Goal: Transaction & Acquisition: Purchase product/service

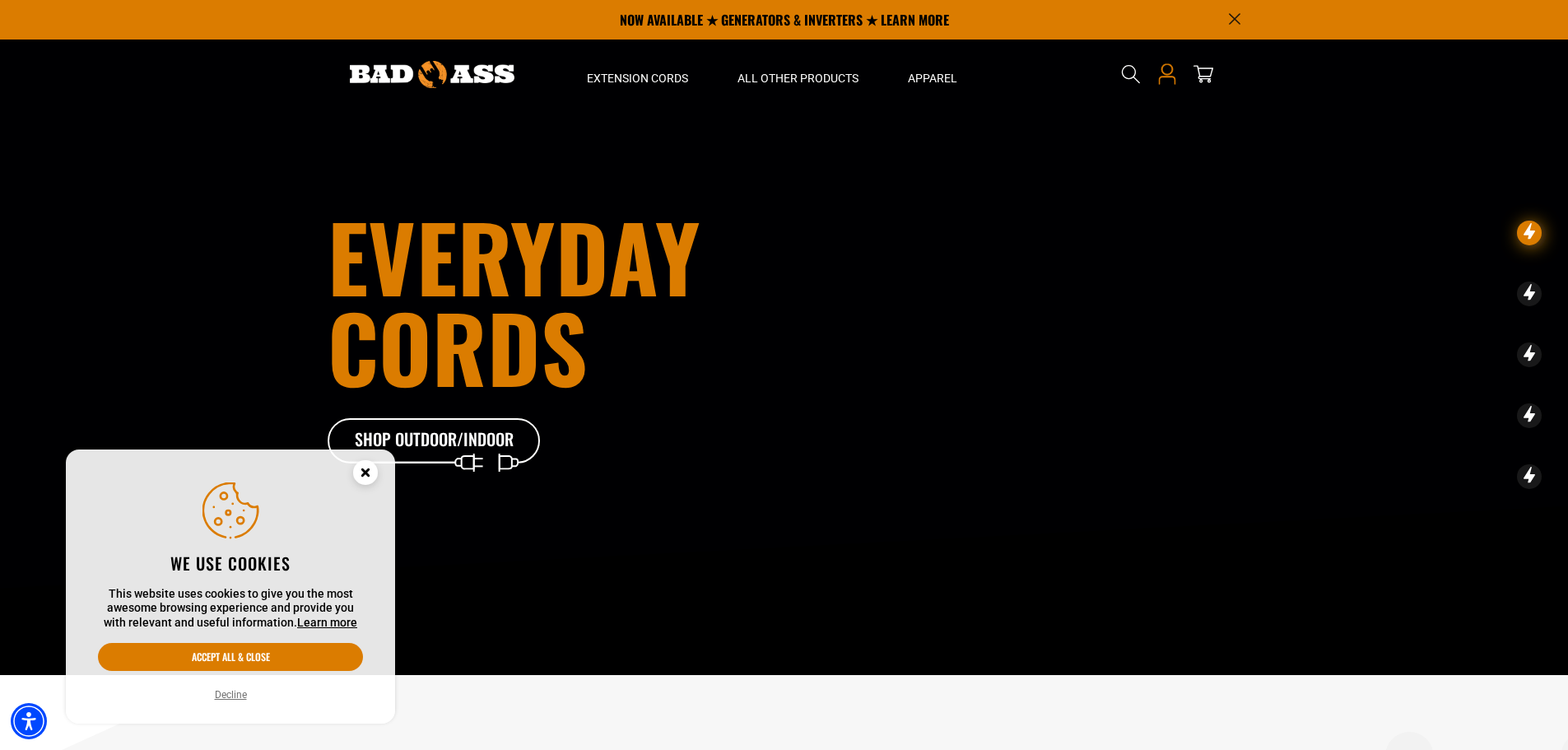
click at [1170, 73] on icon at bounding box center [1167, 74] width 21 height 21
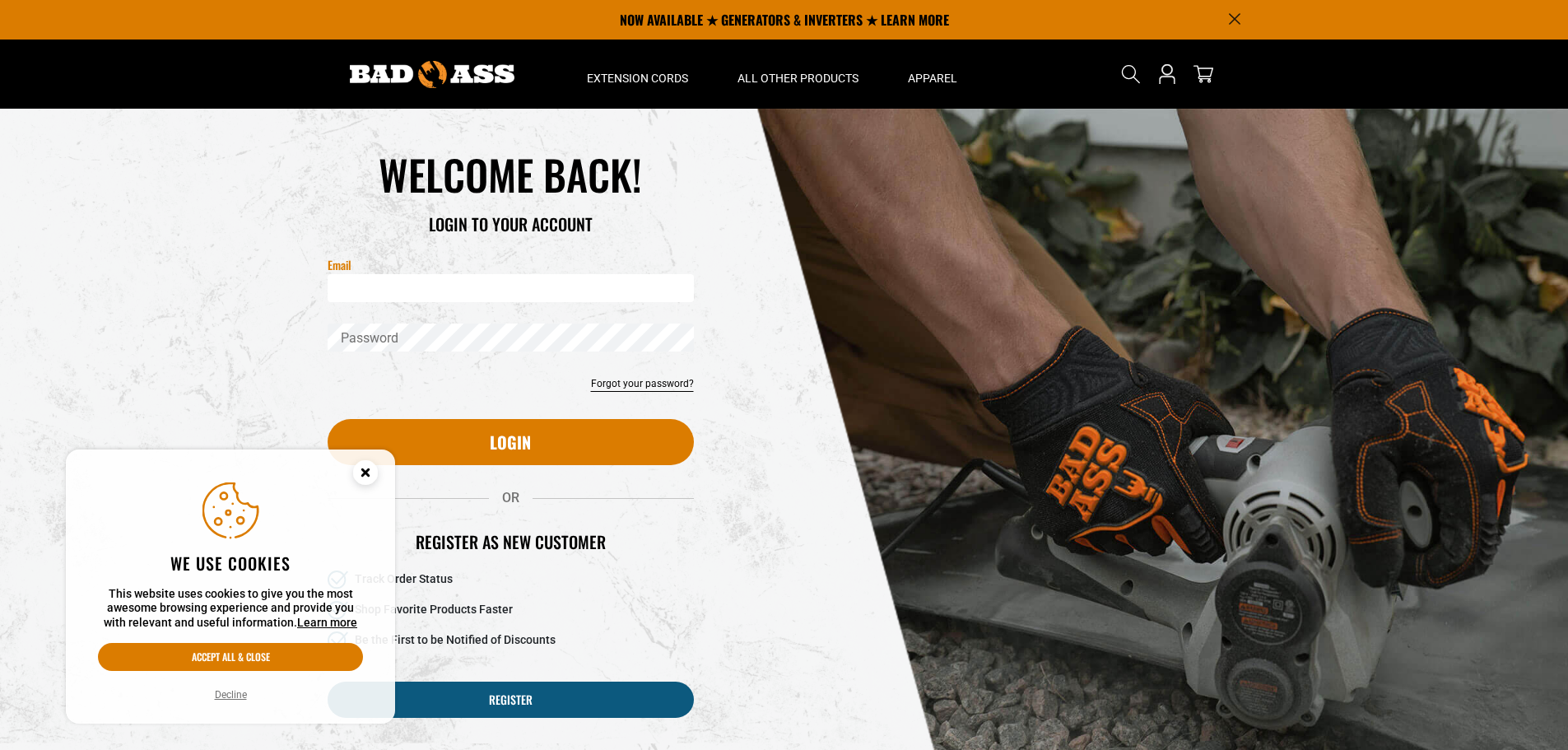
click at [428, 285] on input "Email" at bounding box center [510, 288] width 366 height 28
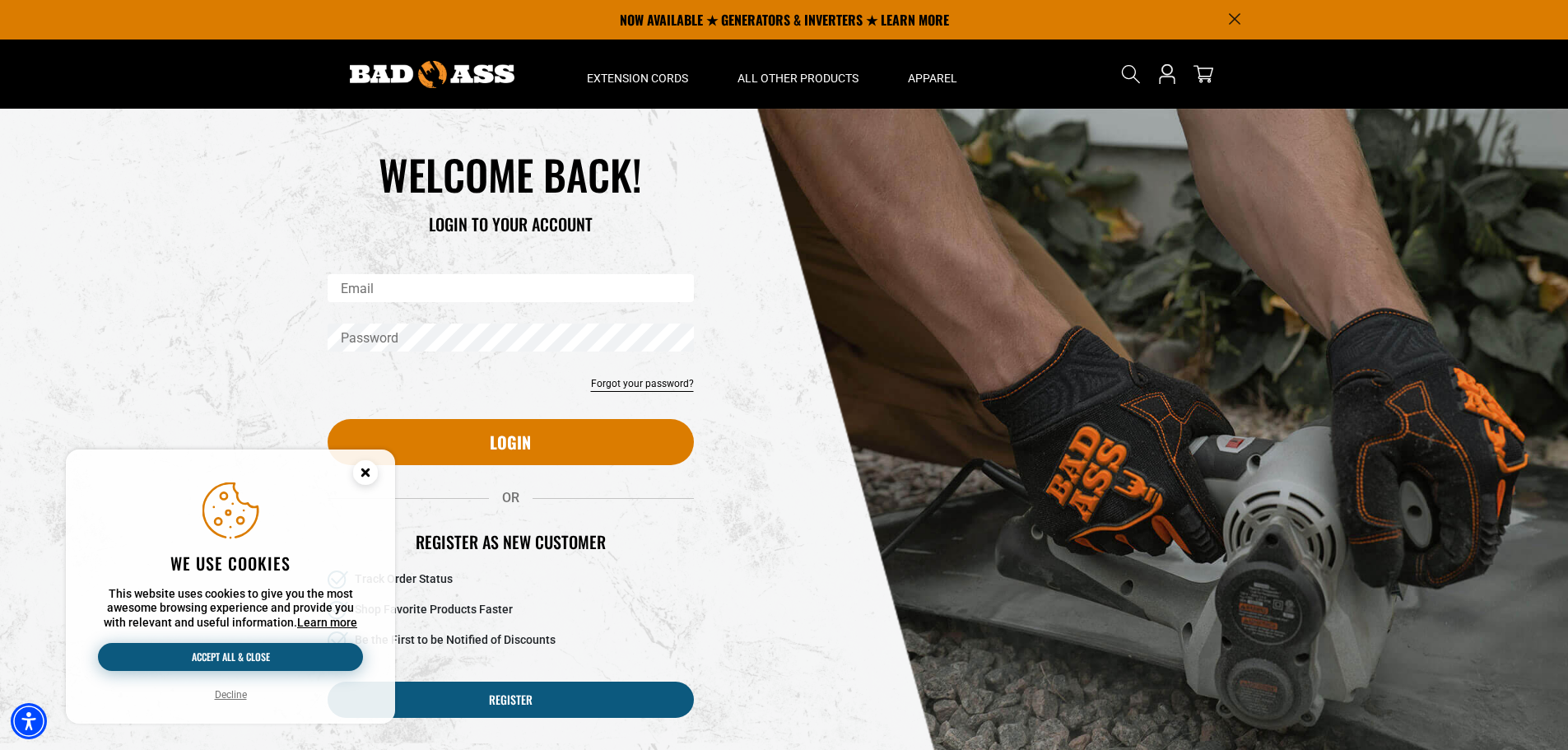
click at [234, 661] on button "Accept all & close" at bounding box center [229, 656] width 265 height 28
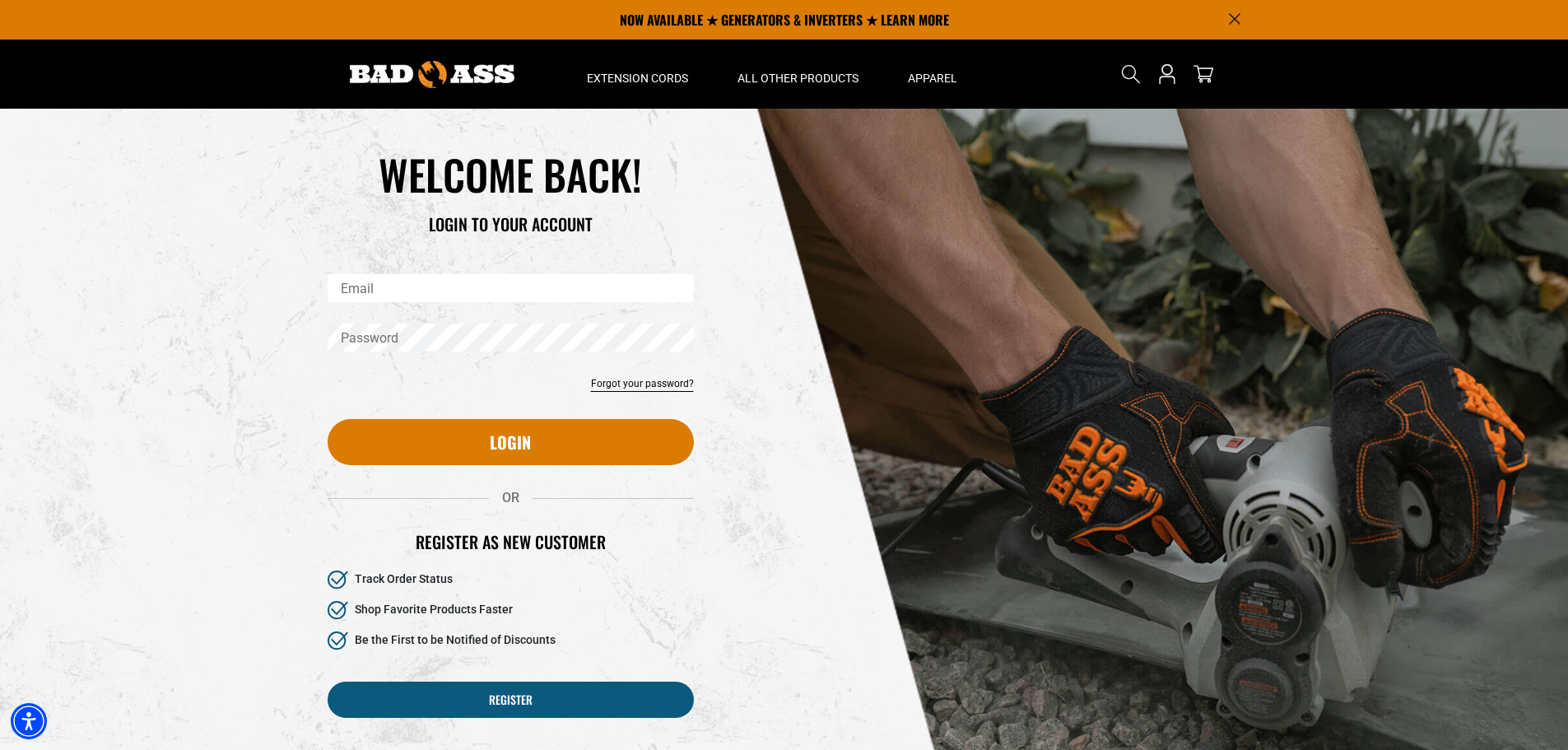
click at [471, 286] on input "Email" at bounding box center [510, 288] width 366 height 28
paste input "**********"
type input "**********"
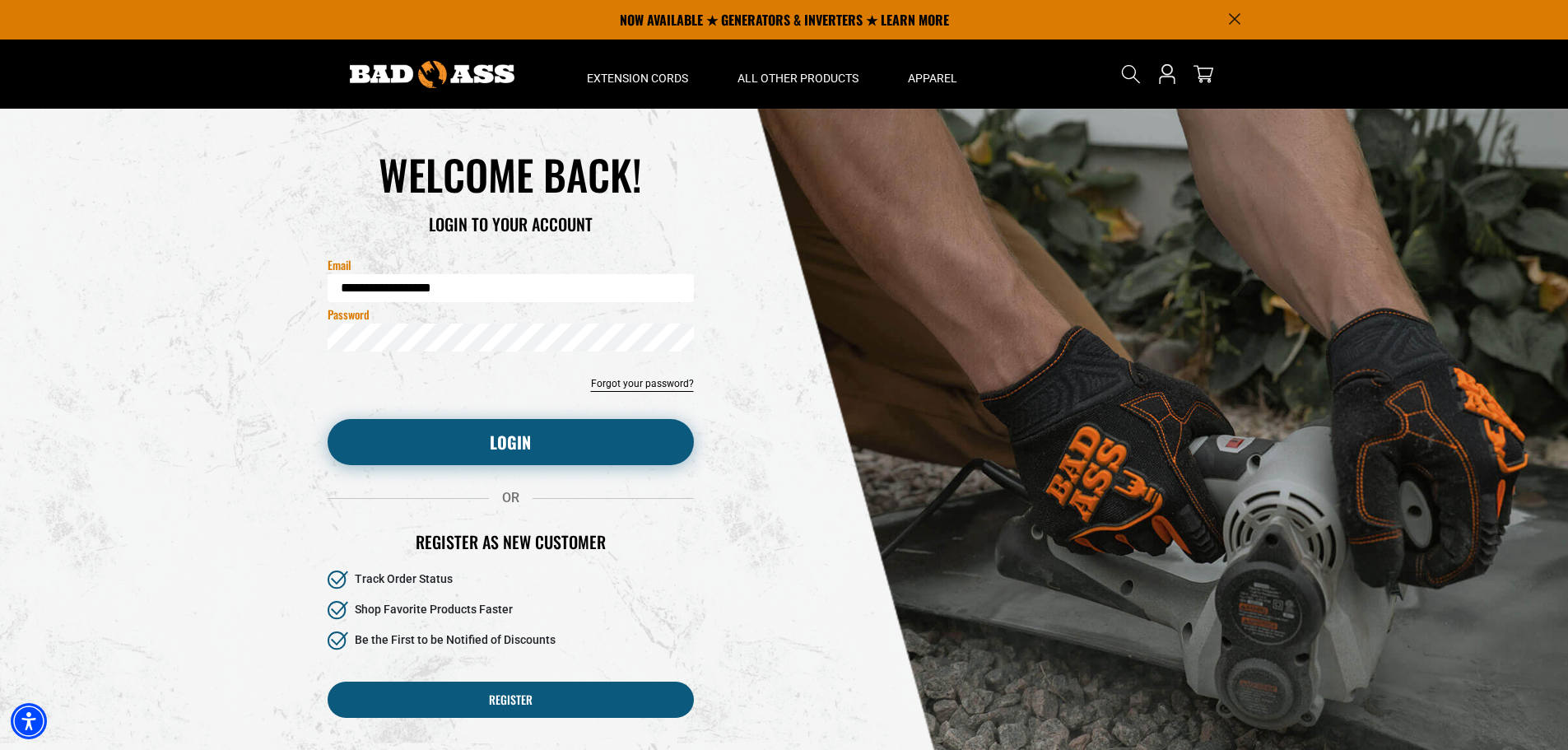
click at [518, 441] on button "Login" at bounding box center [510, 441] width 366 height 46
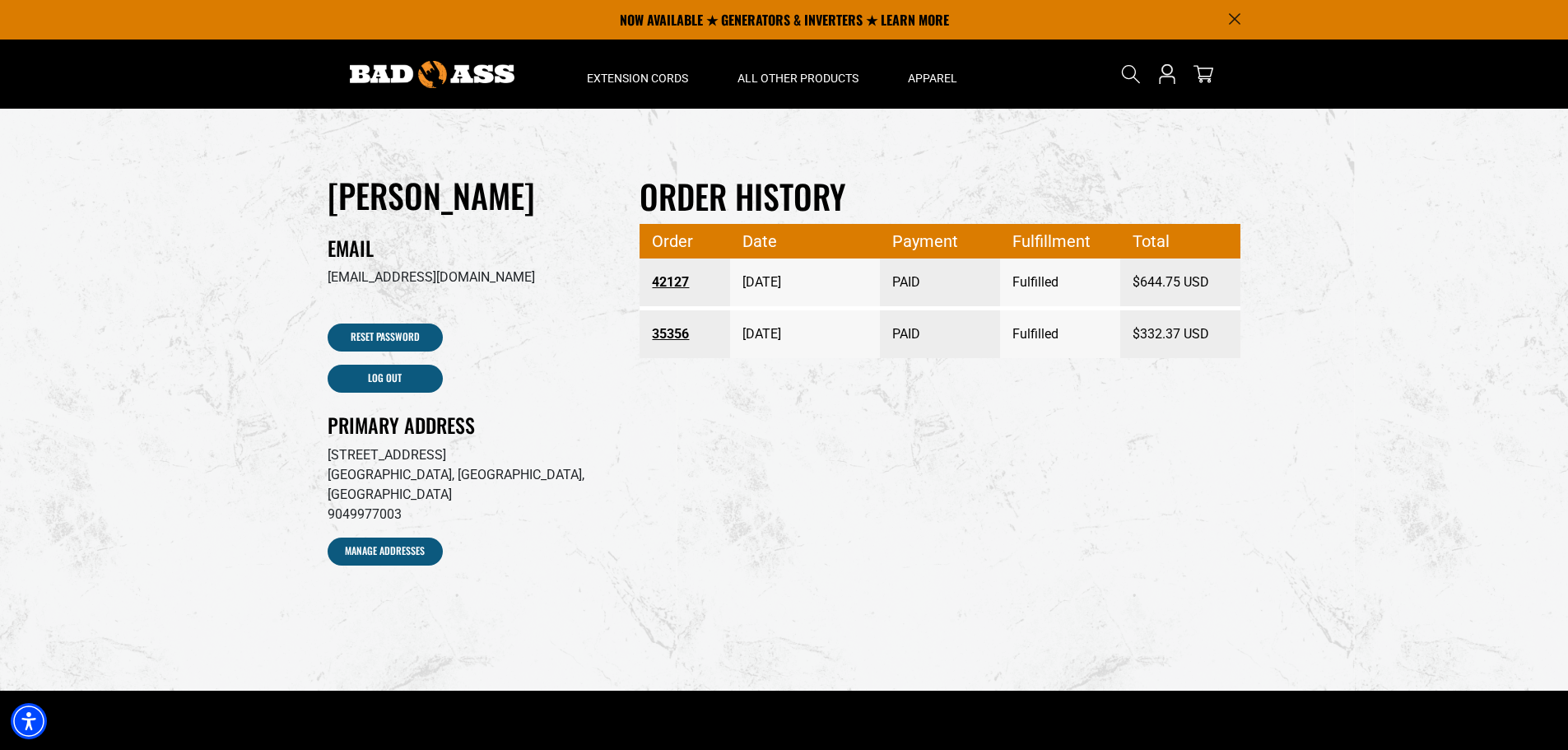
click at [666, 280] on link "42127" at bounding box center [684, 282] width 66 height 30
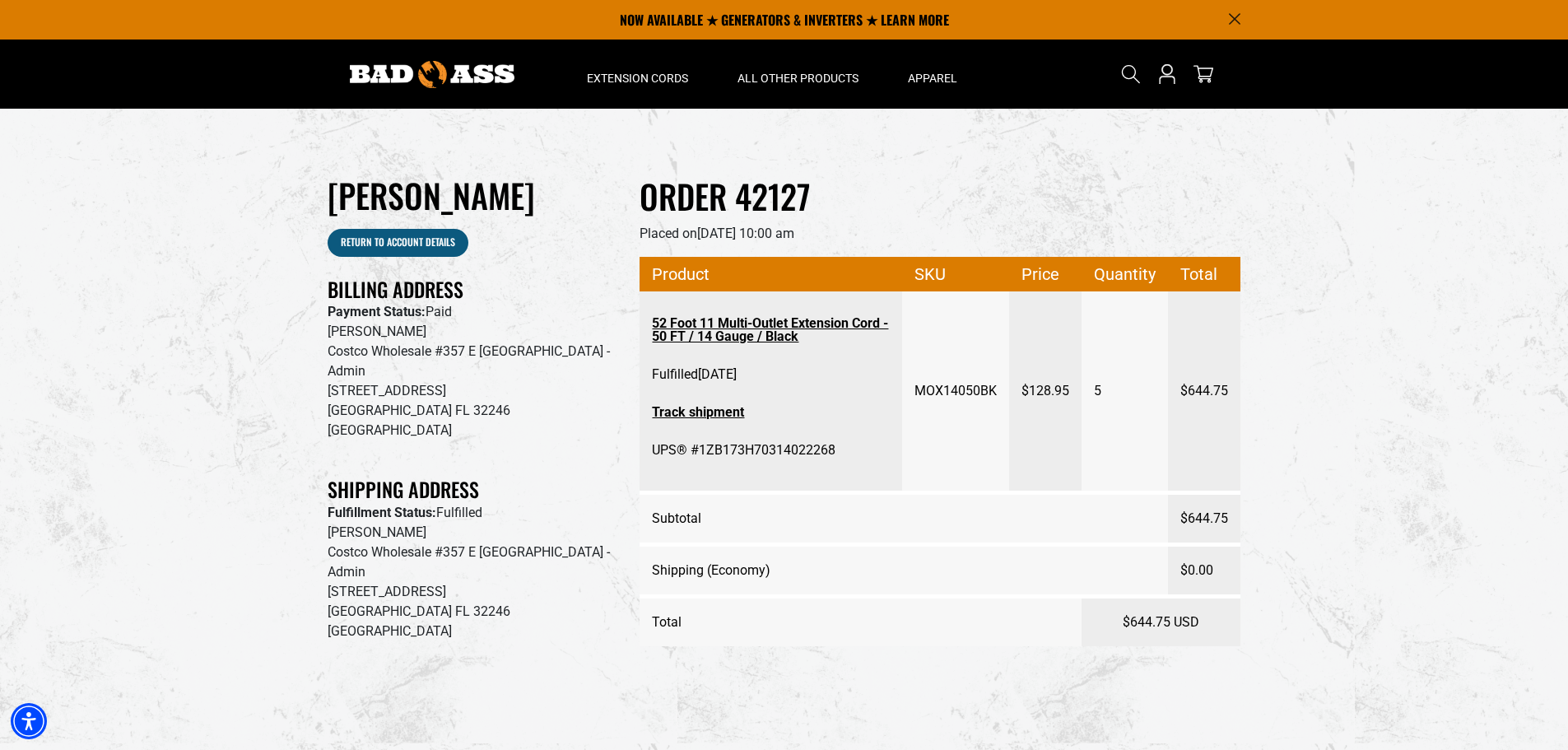
click at [776, 328] on link "52 Foot 11 Multi-Outlet Extension Cord - 50 FT / 14 Gauge / Black" at bounding box center [770, 330] width 238 height 43
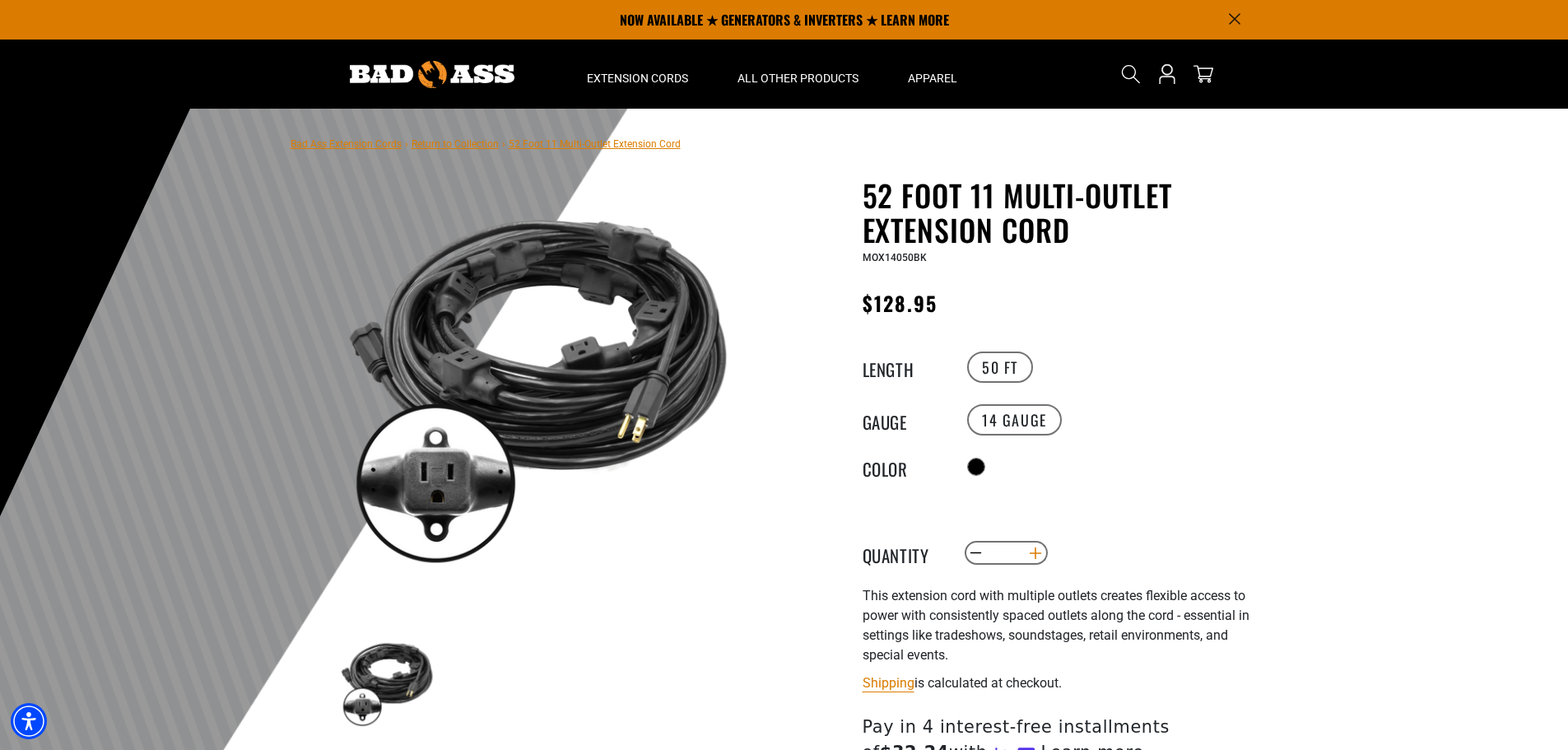
click at [1034, 551] on button "Increase quantity for 52 Foot 11 Multi-Outlet Extension Cord" at bounding box center [1035, 552] width 26 height 28
type input "*"
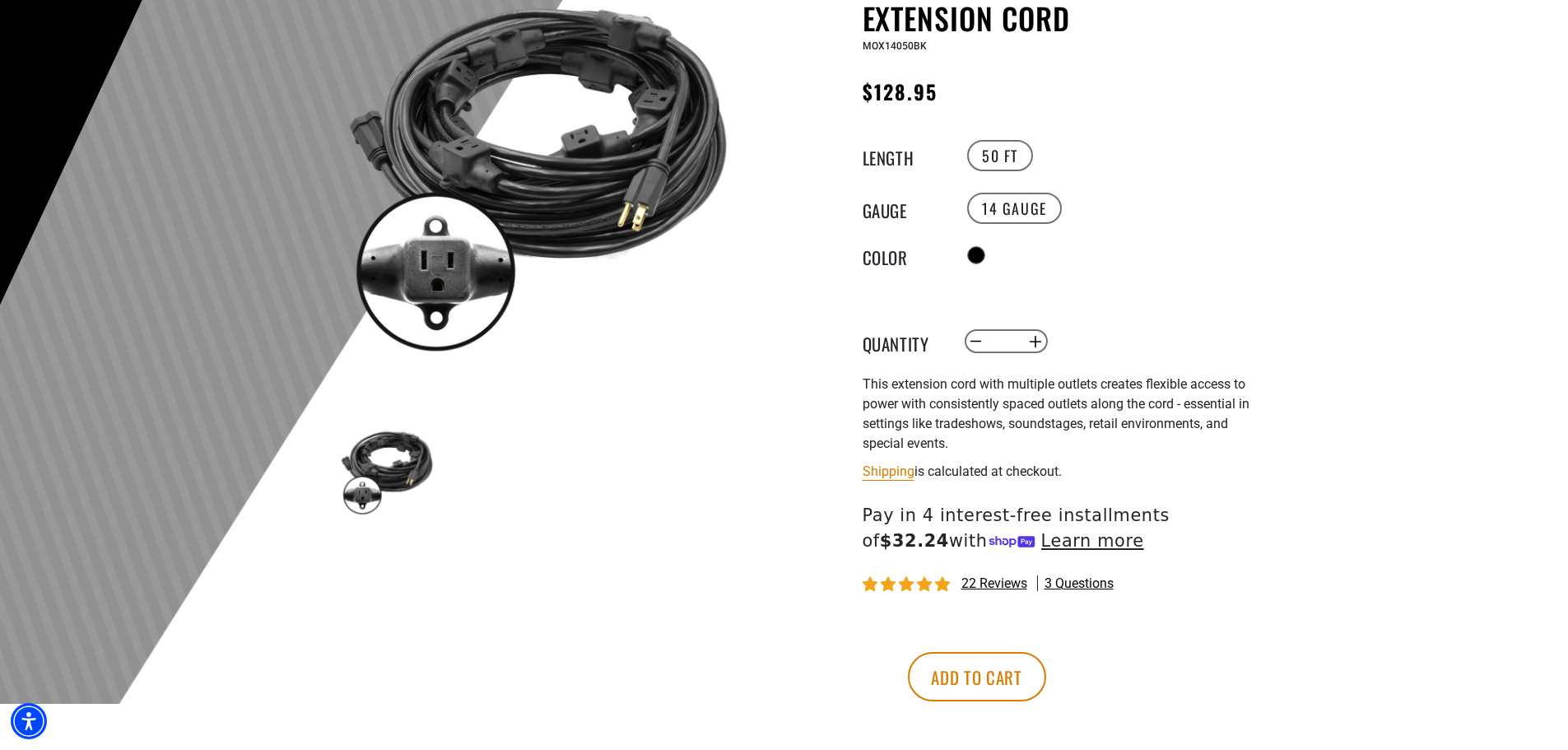
scroll to position [246, 0]
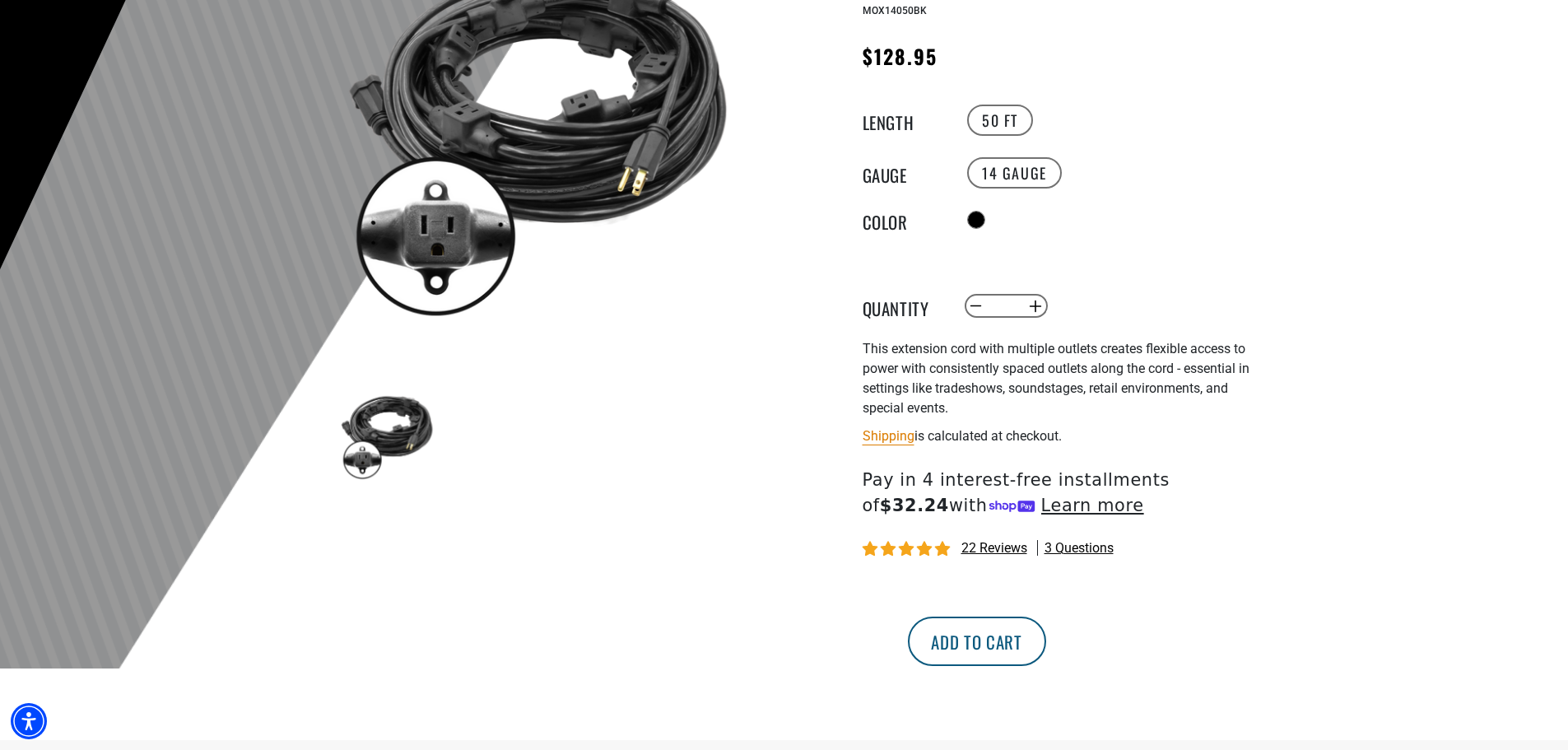
click at [1046, 627] on button "Add to cart" at bounding box center [977, 641] width 139 height 50
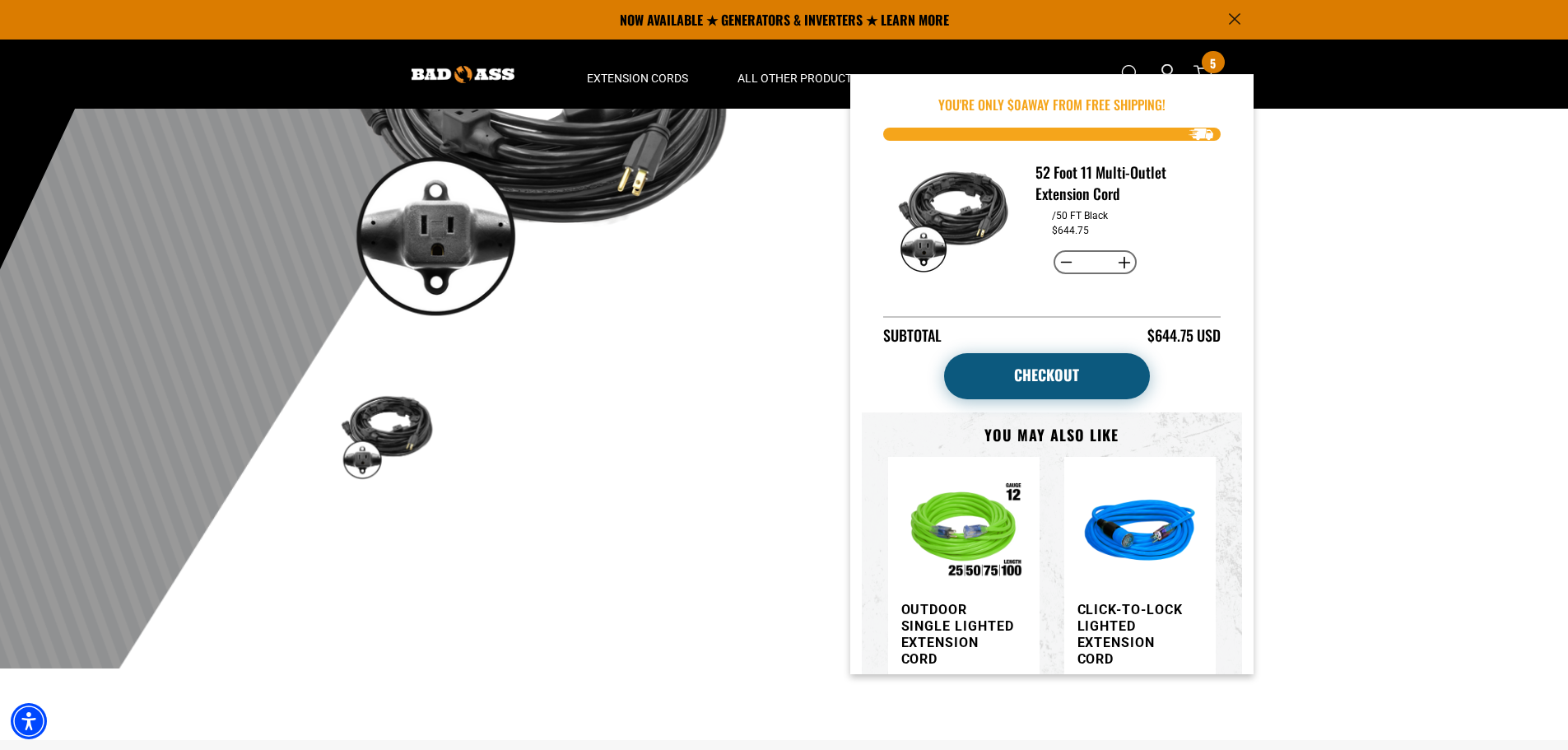
click at [1083, 367] on link "Checkout" at bounding box center [1046, 375] width 205 height 46
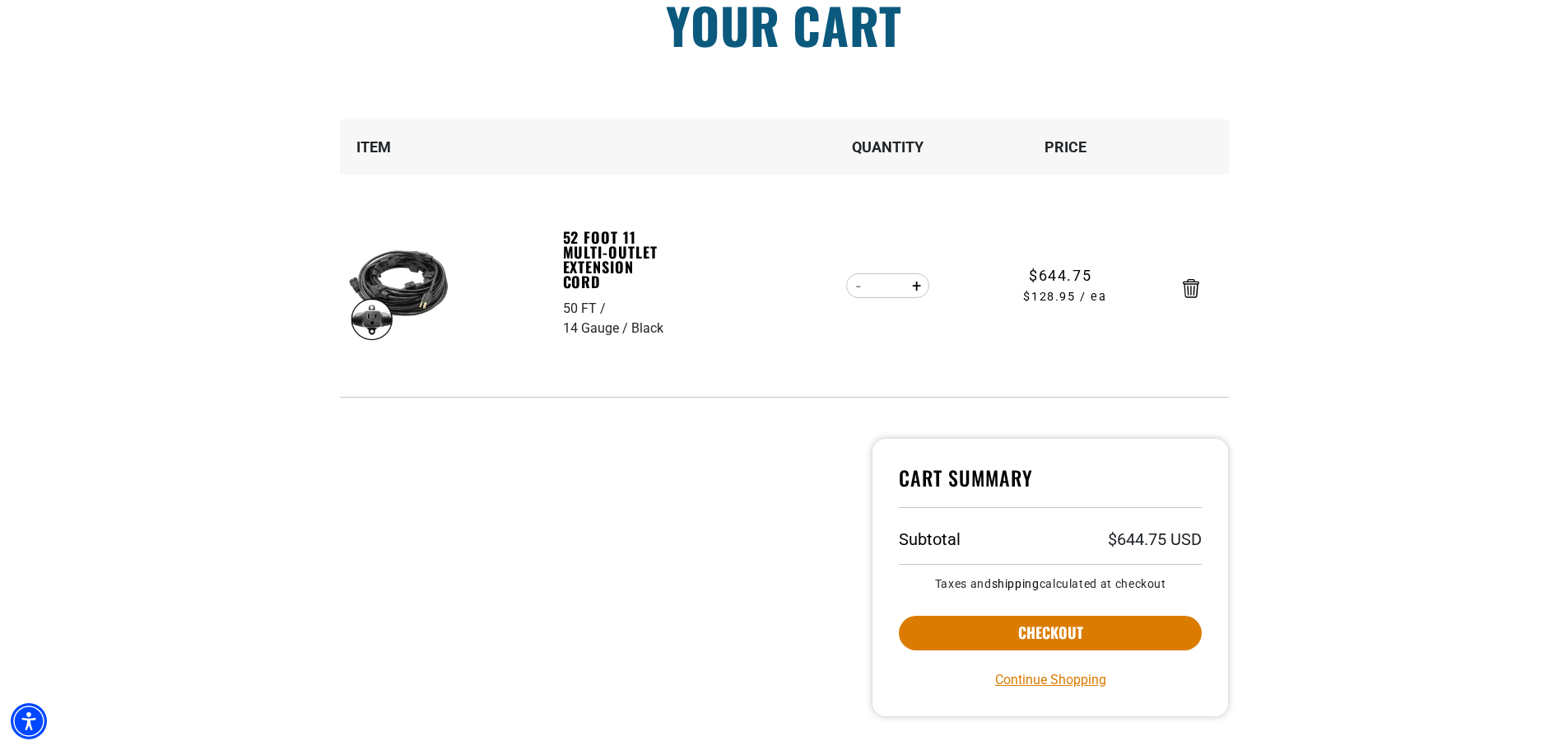
scroll to position [164, 0]
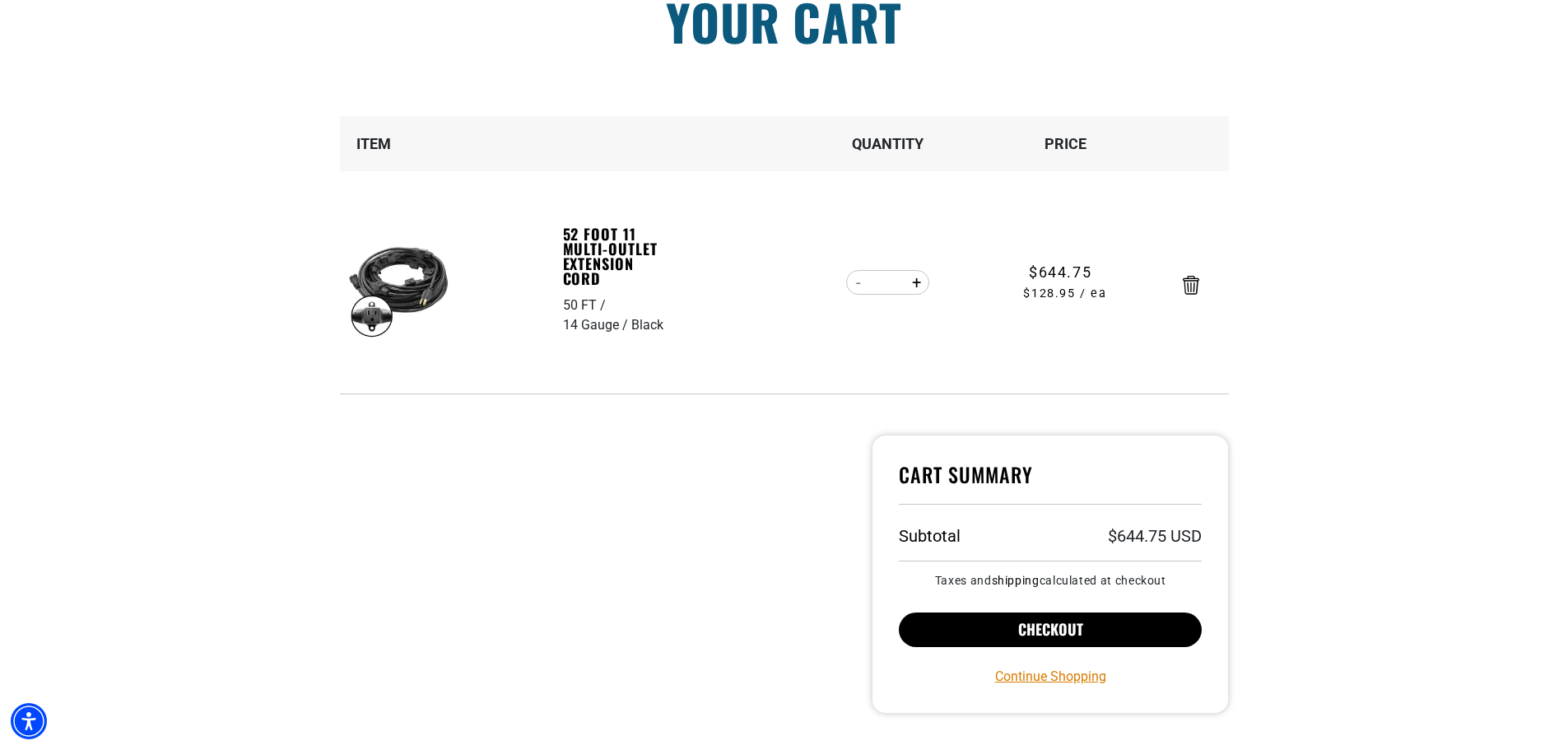
click at [1024, 622] on button "Checkout" at bounding box center [1050, 630] width 304 height 34
